Goal: Task Accomplishment & Management: Manage account settings

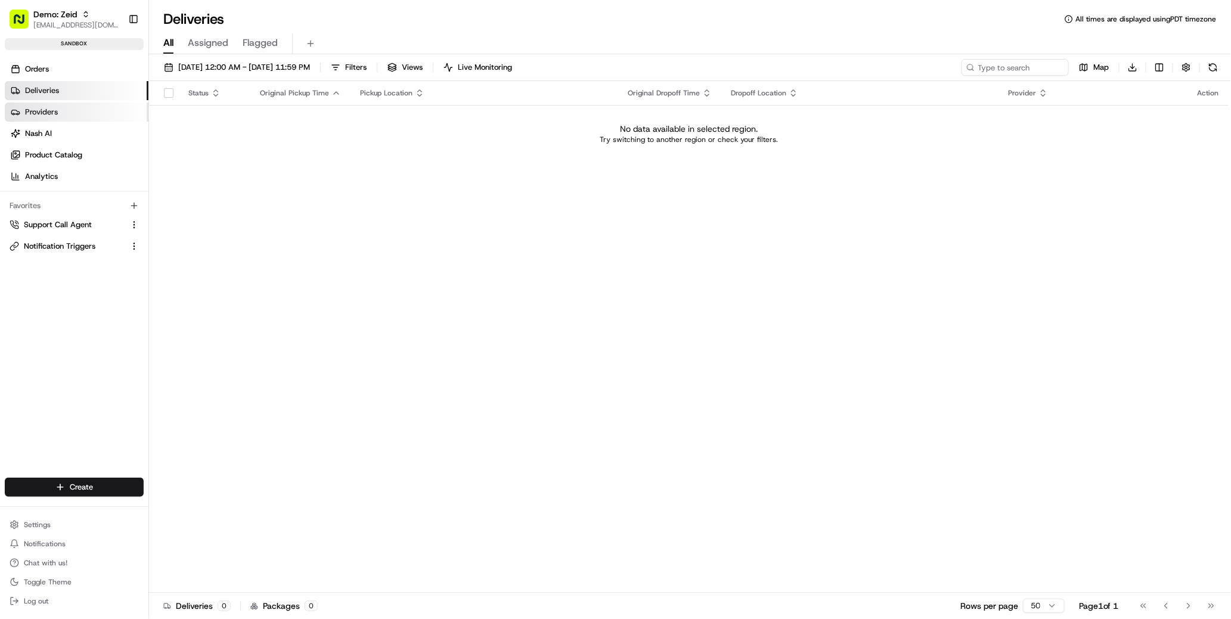
click at [55, 117] on link "Providers" at bounding box center [77, 112] width 144 height 19
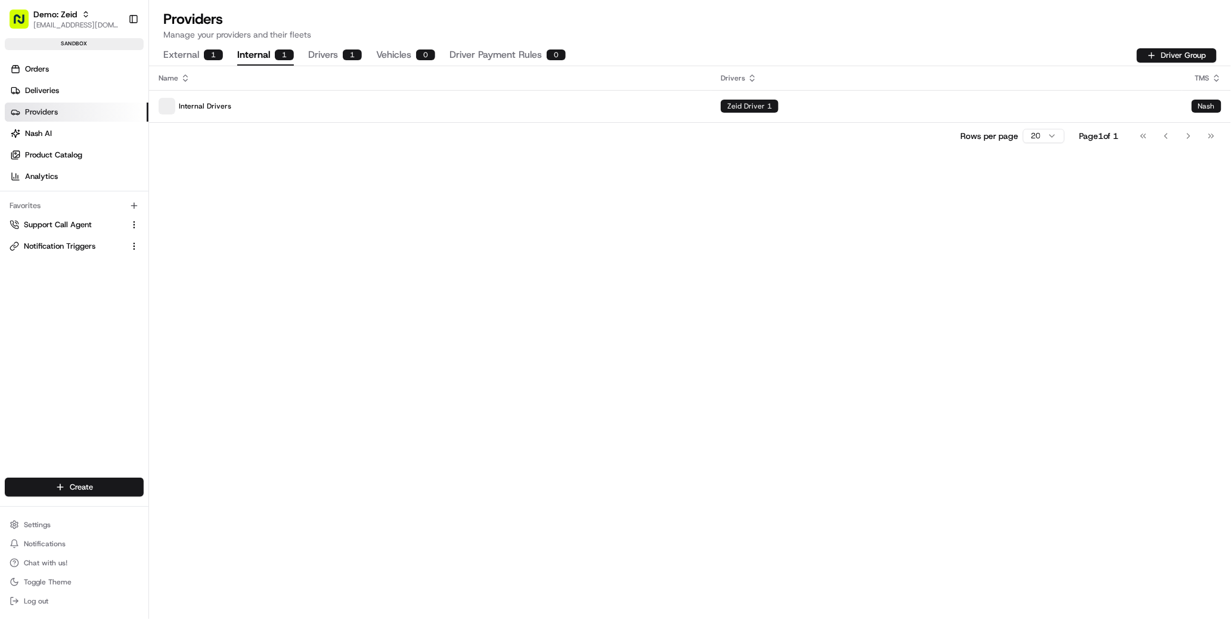
click at [280, 59] on div "1" at bounding box center [284, 54] width 19 height 11
drag, startPoint x: 351, startPoint y: 61, endPoint x: 336, endPoint y: 55, distance: 15.8
click at [351, 61] on button "Drivers 1" at bounding box center [335, 55] width 54 height 20
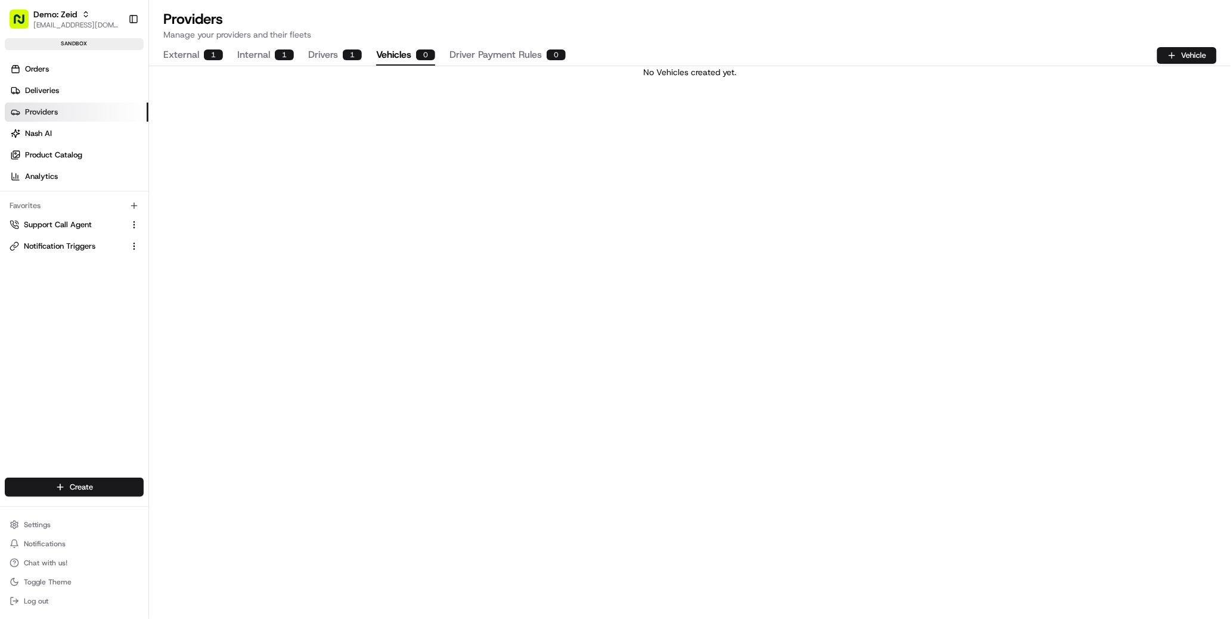
click at [378, 50] on button "Vehicles 0" at bounding box center [405, 55] width 59 height 20
click at [283, 48] on button "Internal 1" at bounding box center [265, 55] width 57 height 20
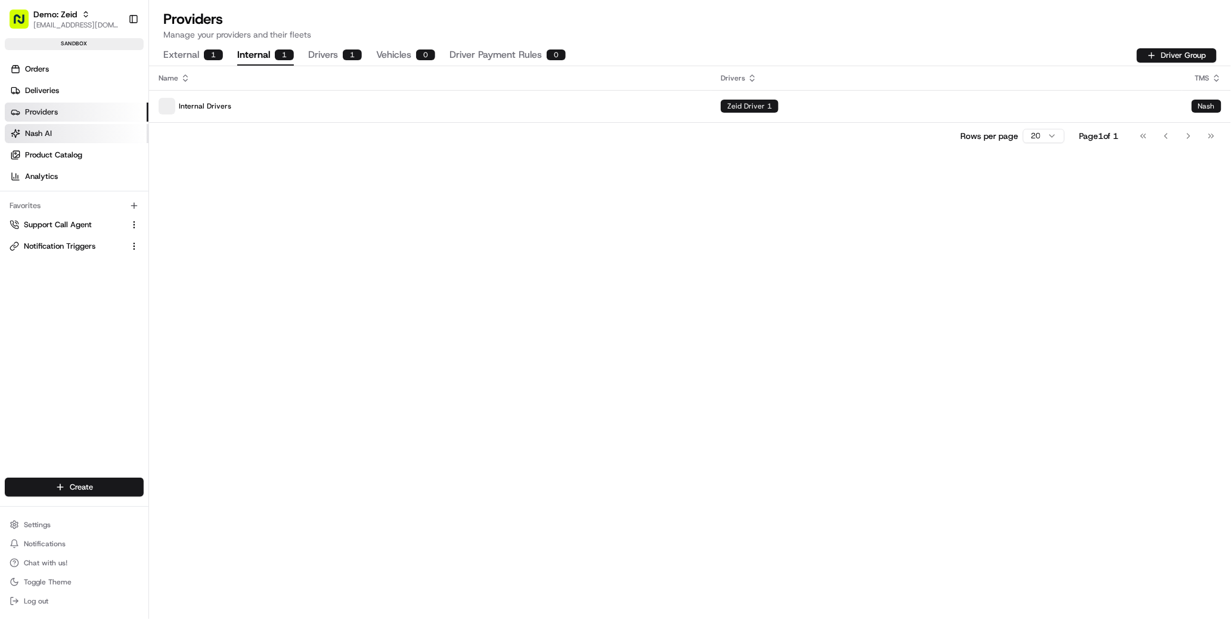
click at [67, 125] on link "Nash AI" at bounding box center [77, 133] width 144 height 19
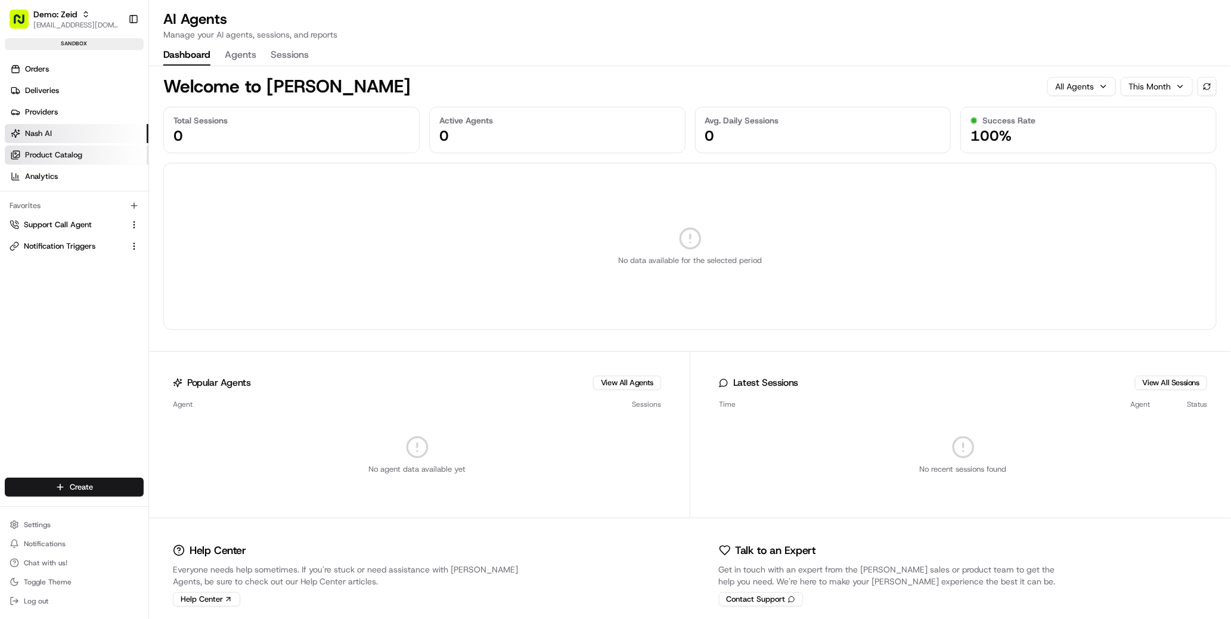
click at [69, 150] on span "Product Catalog" at bounding box center [53, 155] width 57 height 11
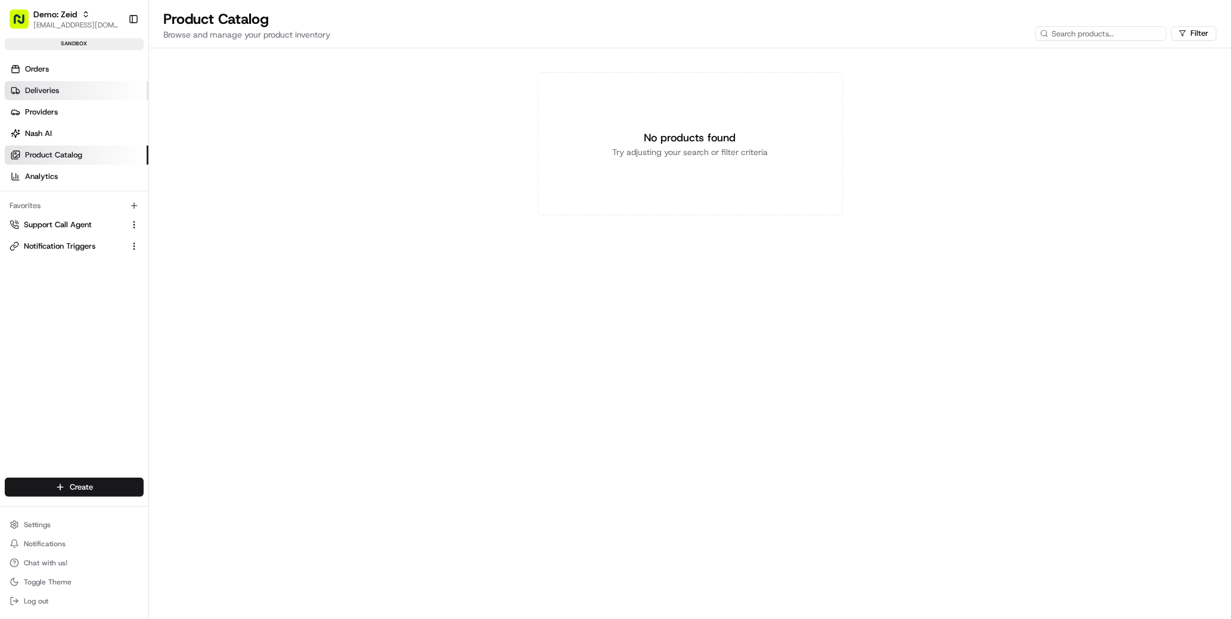
click at [63, 97] on link "Deliveries" at bounding box center [77, 90] width 144 height 19
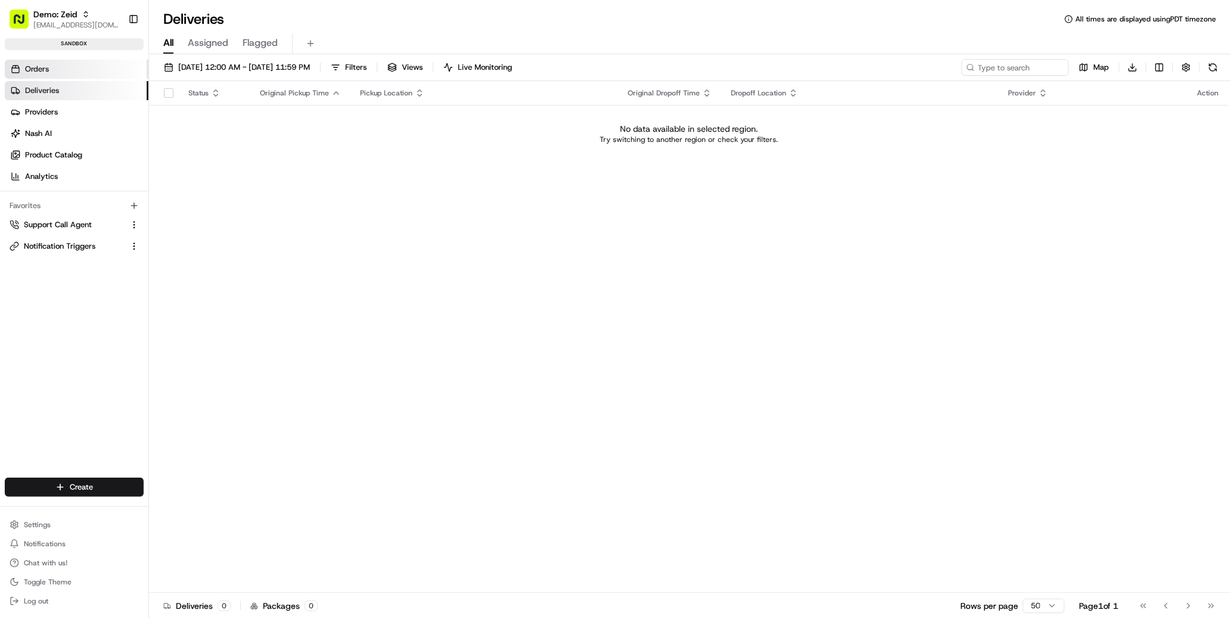
click at [65, 69] on link "Orders" at bounding box center [77, 69] width 144 height 19
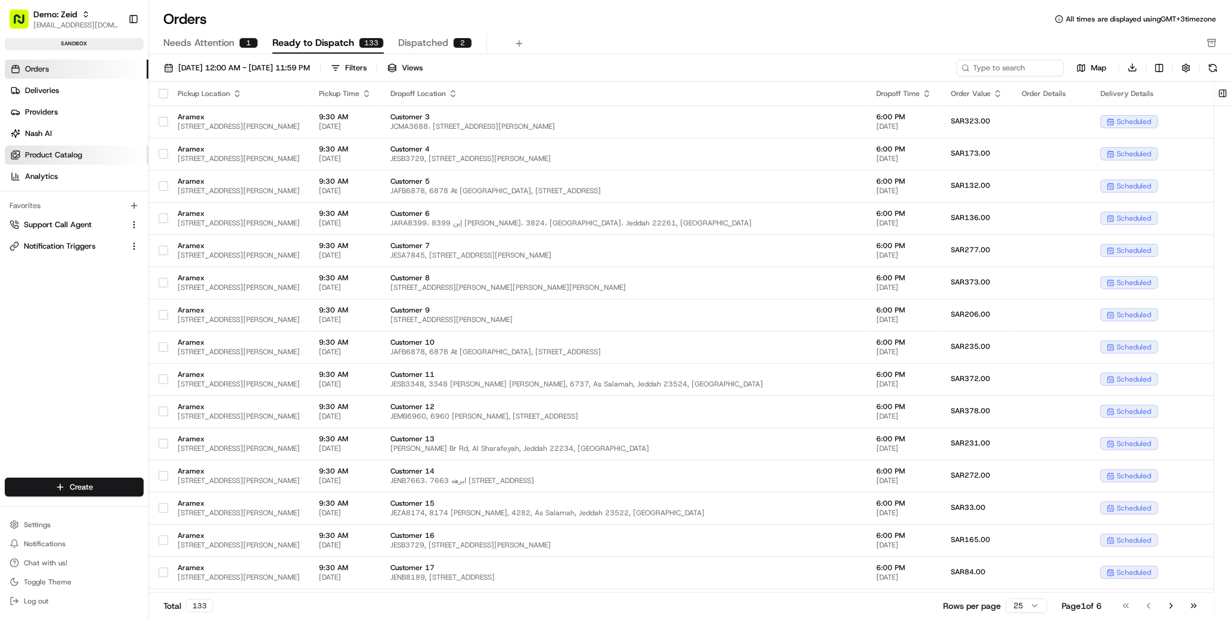
click at [52, 157] on span "Product Catalog" at bounding box center [53, 155] width 57 height 11
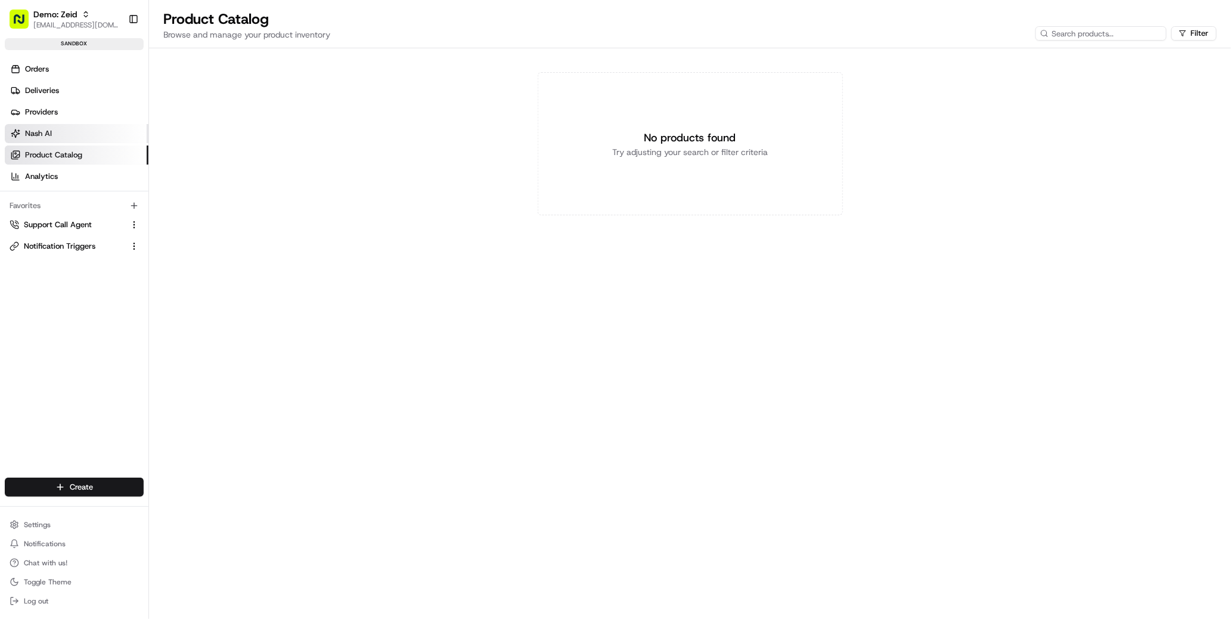
click at [47, 129] on span "Nash AI" at bounding box center [38, 133] width 27 height 11
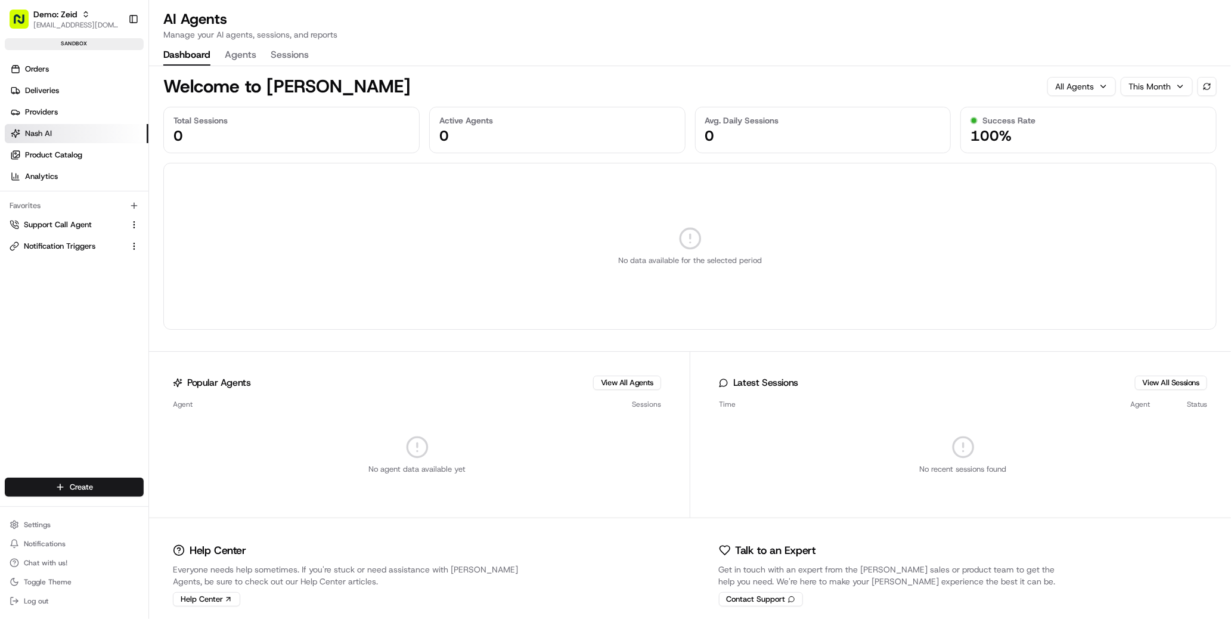
click at [45, 124] on link "Nash AI" at bounding box center [77, 133] width 144 height 19
click at [41, 107] on span "Providers" at bounding box center [41, 112] width 33 height 11
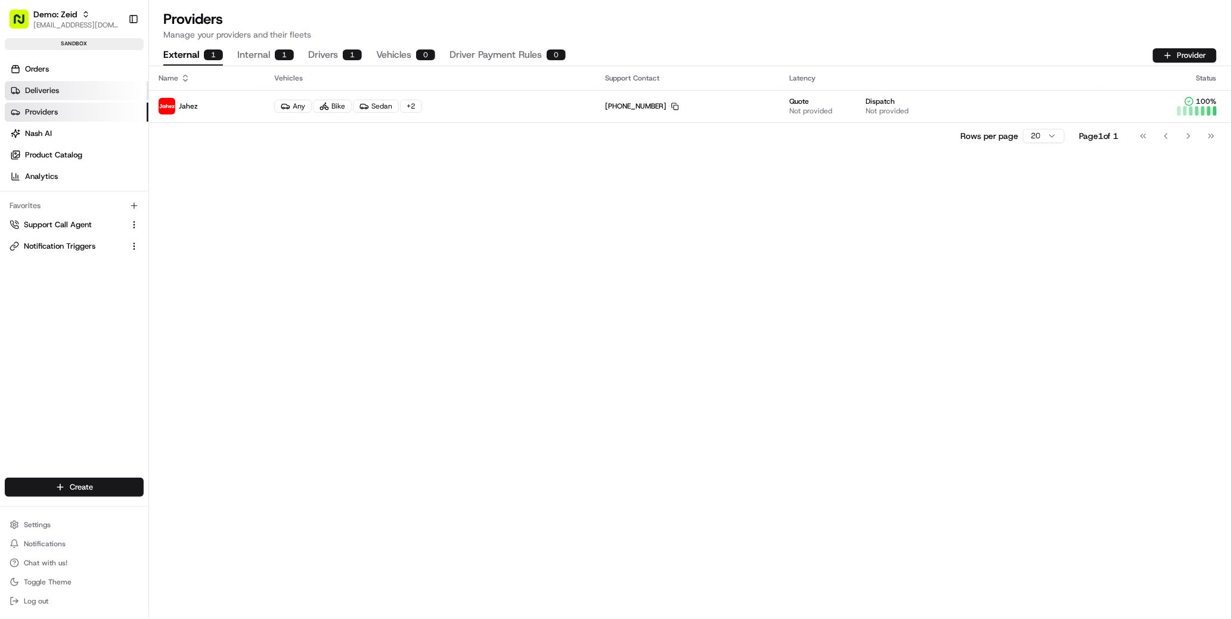
click at [48, 89] on span "Deliveries" at bounding box center [42, 90] width 34 height 11
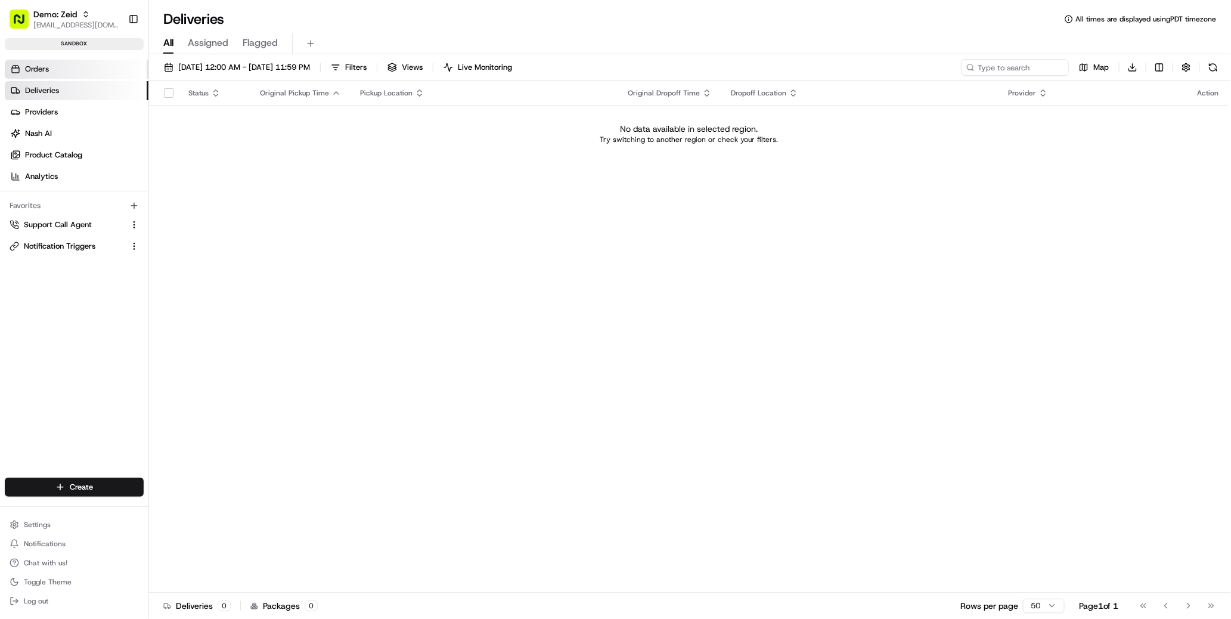
click at [55, 70] on link "Orders" at bounding box center [77, 69] width 144 height 19
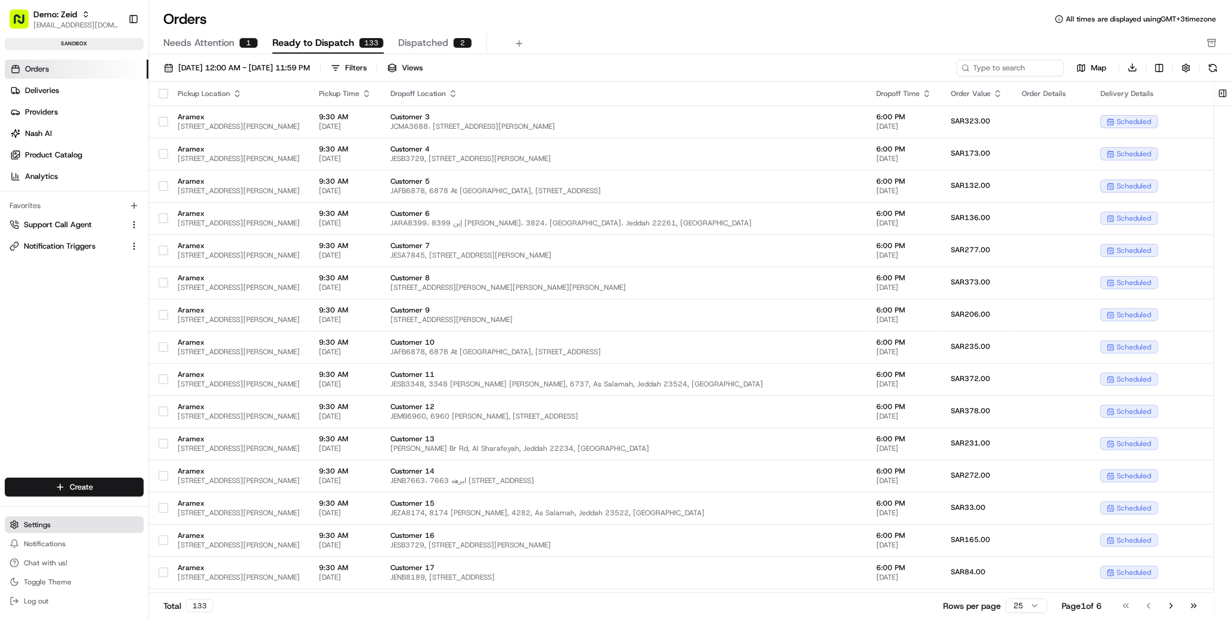
click at [67, 532] on button "Settings" at bounding box center [74, 524] width 139 height 17
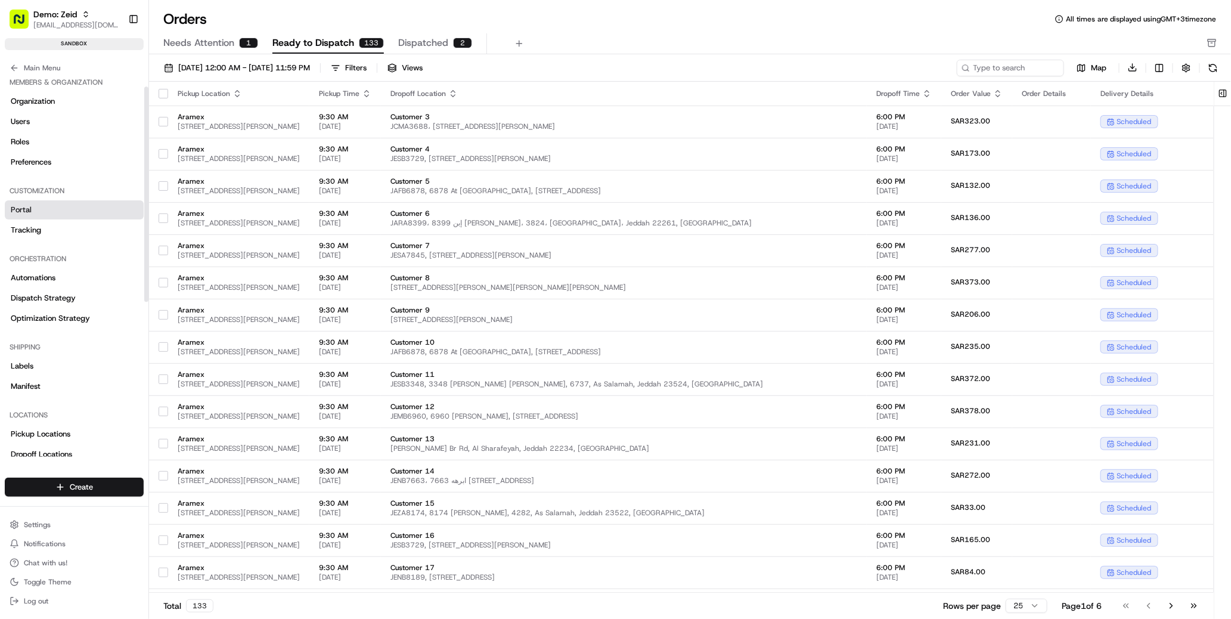
scroll to position [18, 0]
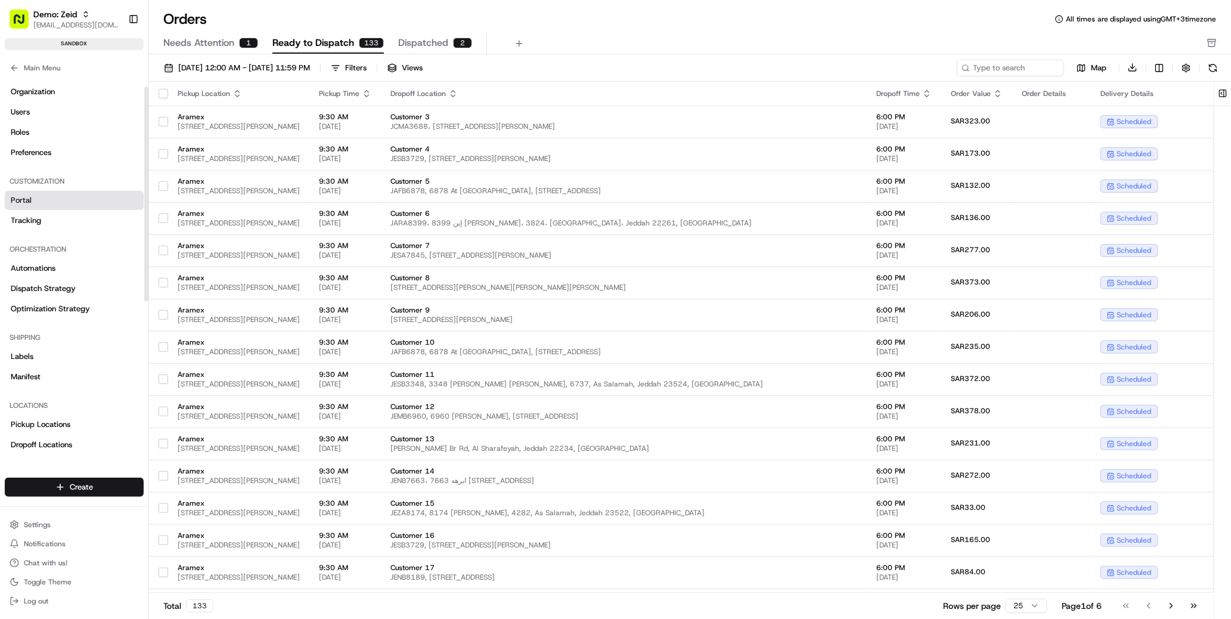
click at [96, 199] on link "Portal" at bounding box center [74, 200] width 139 height 19
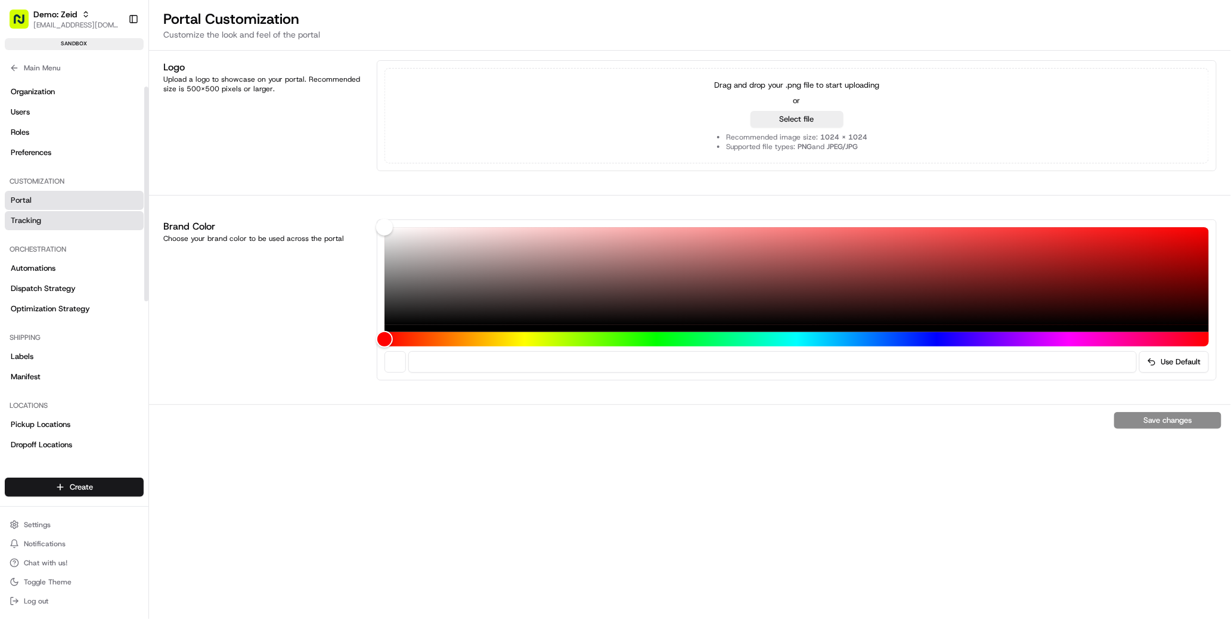
click at [86, 212] on link "Tracking" at bounding box center [74, 220] width 139 height 19
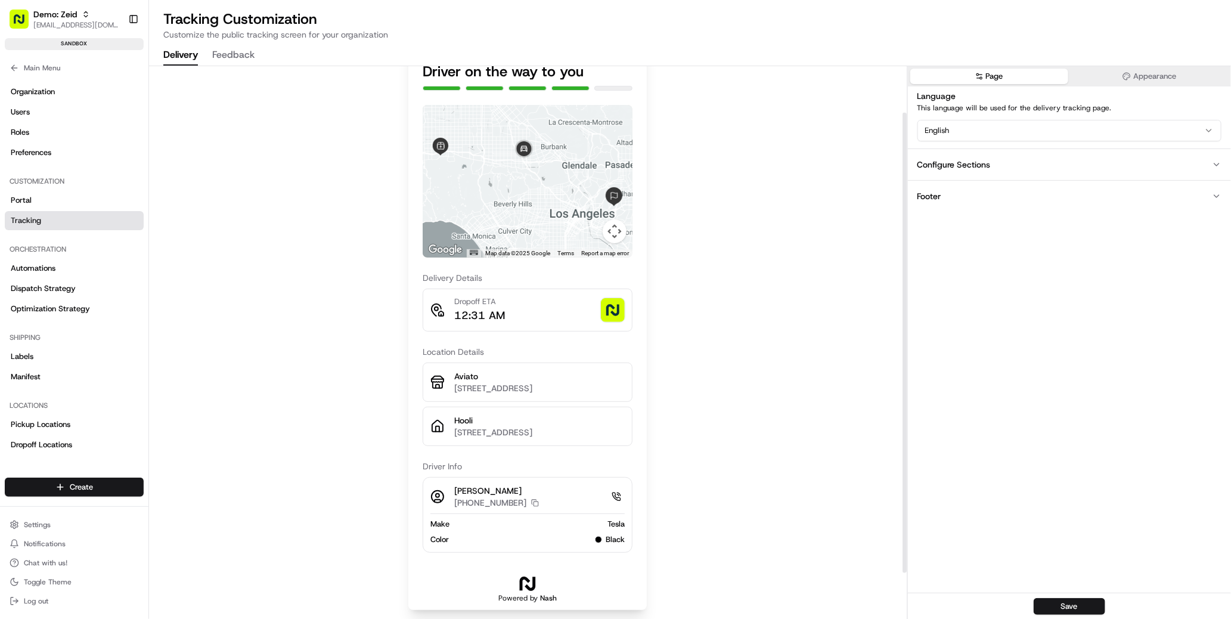
scroll to position [111, 0]
